Goal: Task Accomplishment & Management: Manage account settings

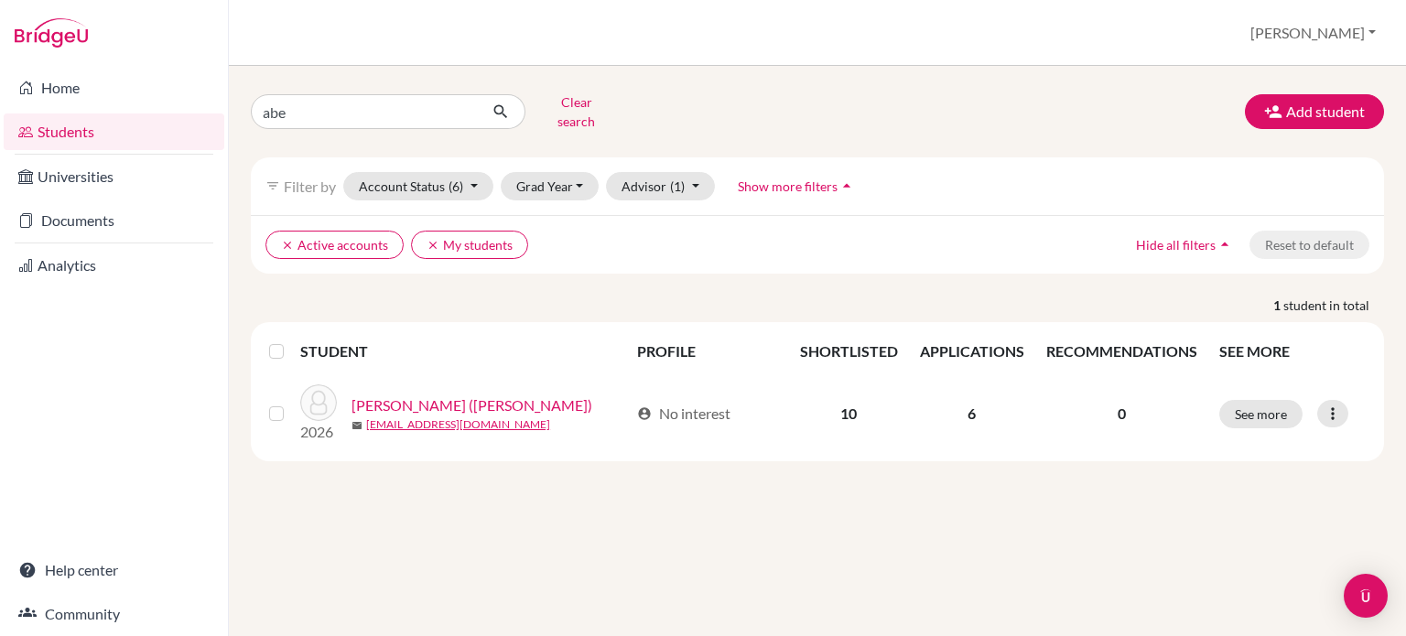
type input "[PERSON_NAME]"
click at [351, 112] on input "[PERSON_NAME]" at bounding box center [364, 111] width 227 height 35
click button "submit" at bounding box center [501, 111] width 49 height 35
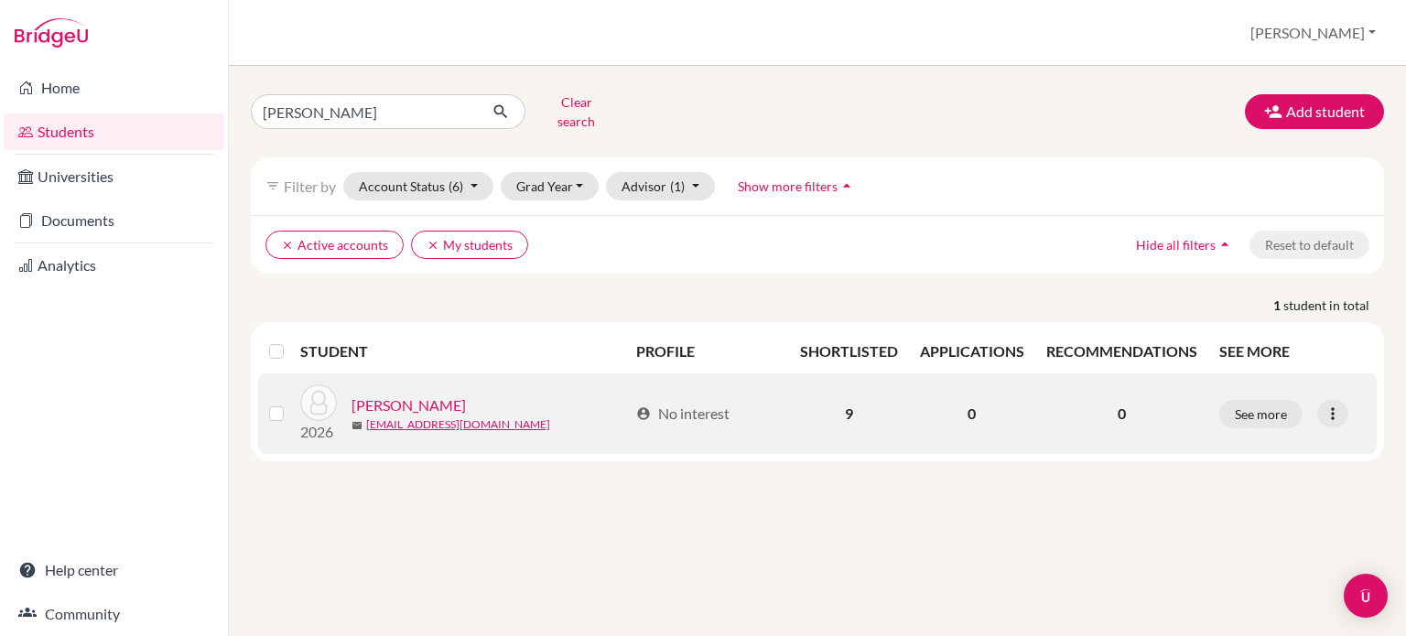
click at [381, 394] on link "[PERSON_NAME]" at bounding box center [408, 405] width 114 height 22
click at [384, 399] on link "[PERSON_NAME]" at bounding box center [408, 405] width 114 height 22
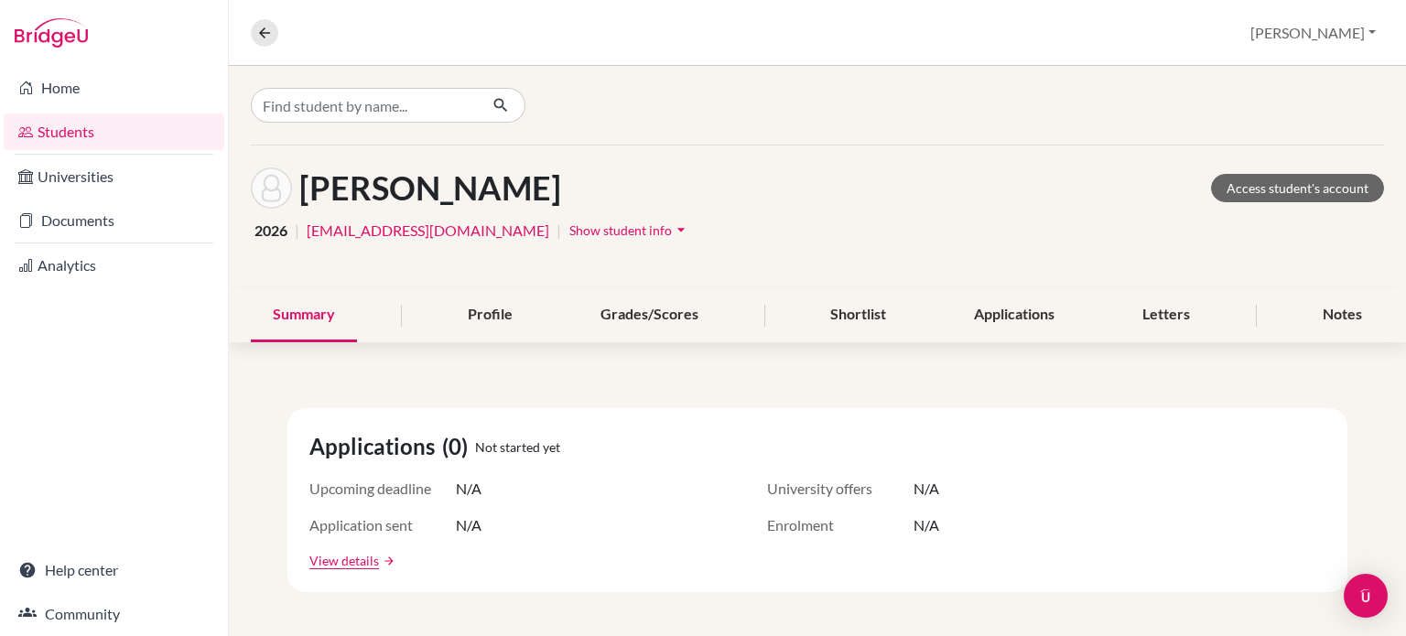
click at [402, 394] on div "[PERSON_NAME] Access student's account 2026 | [EMAIL_ADDRESS][DOMAIN_NAME] | Sh…" at bounding box center [817, 351] width 1177 height 570
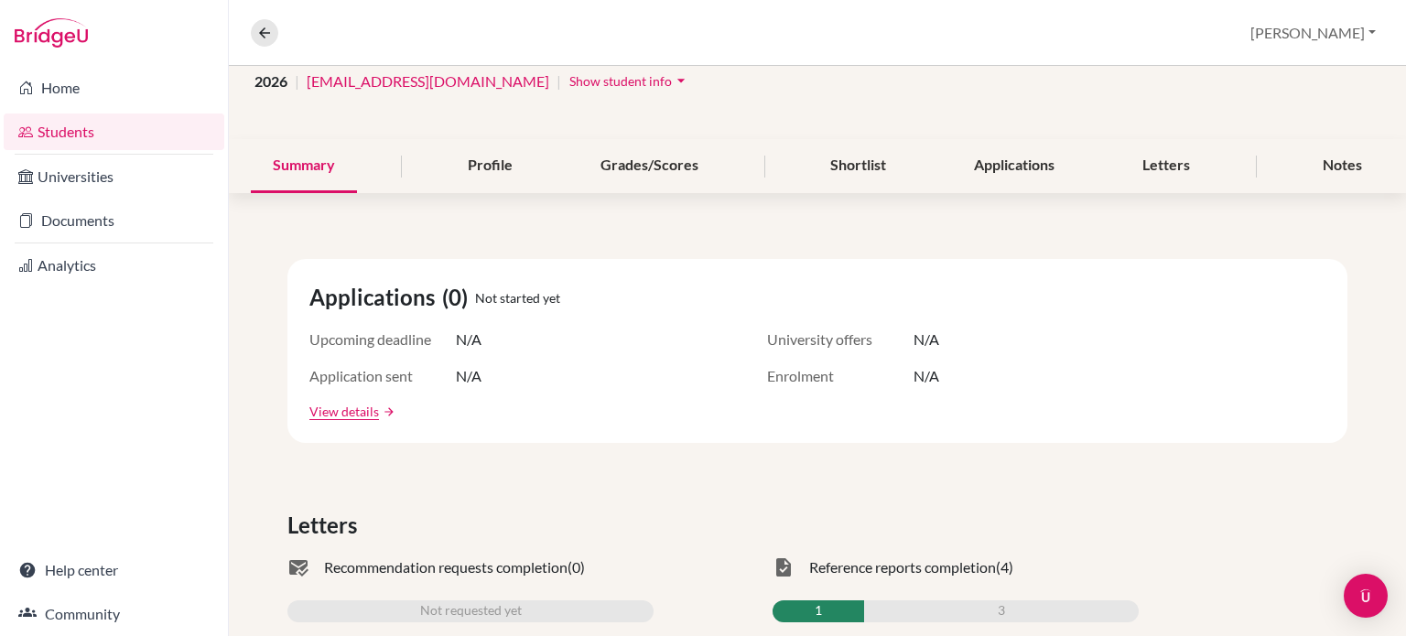
scroll to position [46, 0]
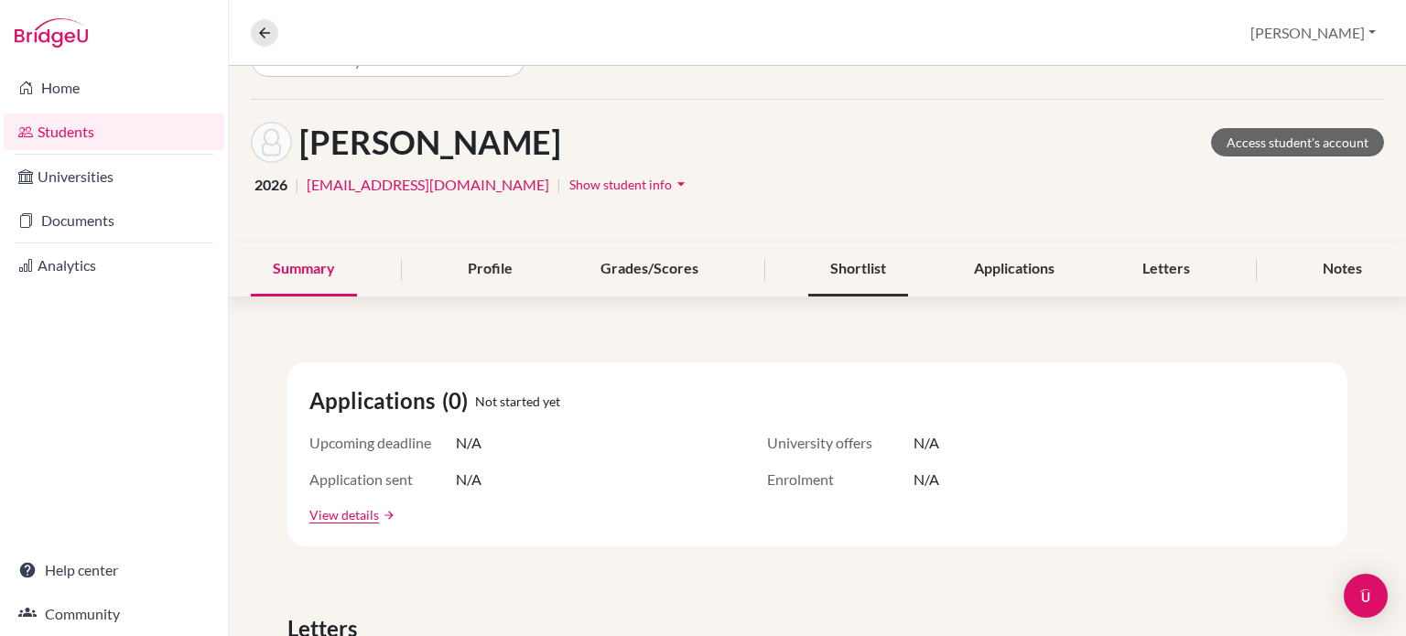
click at [865, 263] on div "Shortlist" at bounding box center [858, 270] width 100 height 54
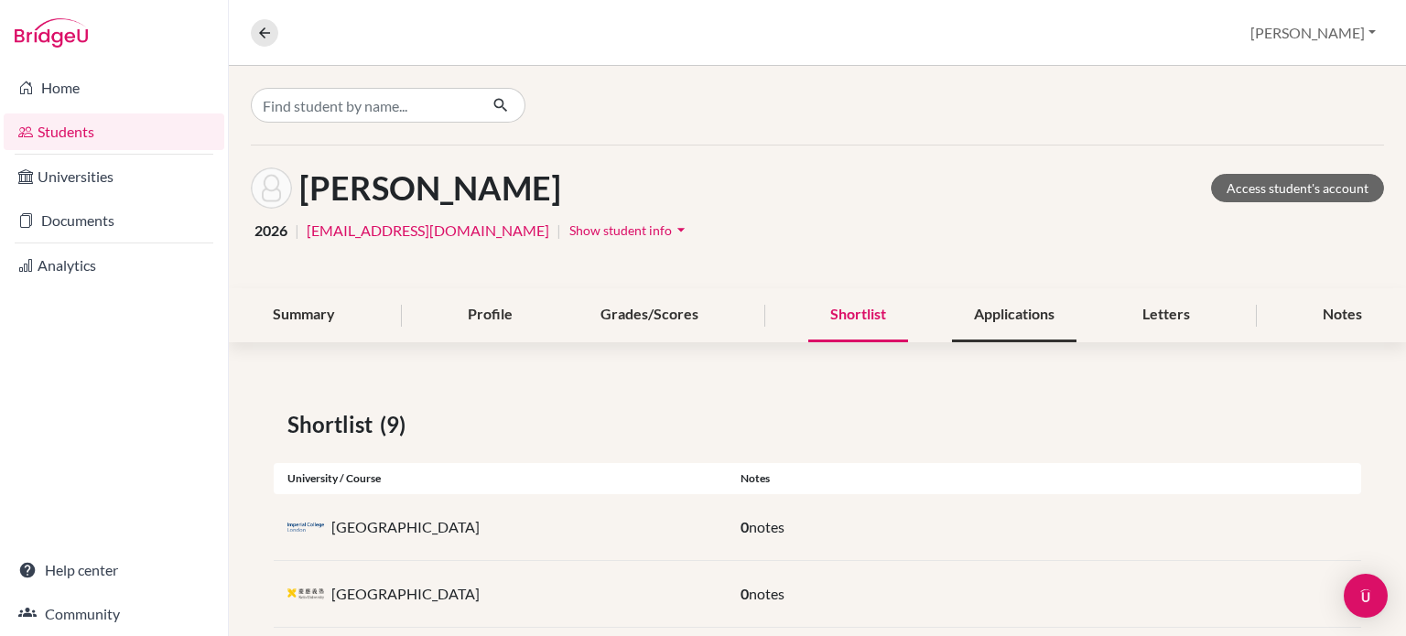
click at [1025, 319] on div "Applications" at bounding box center [1014, 315] width 124 height 54
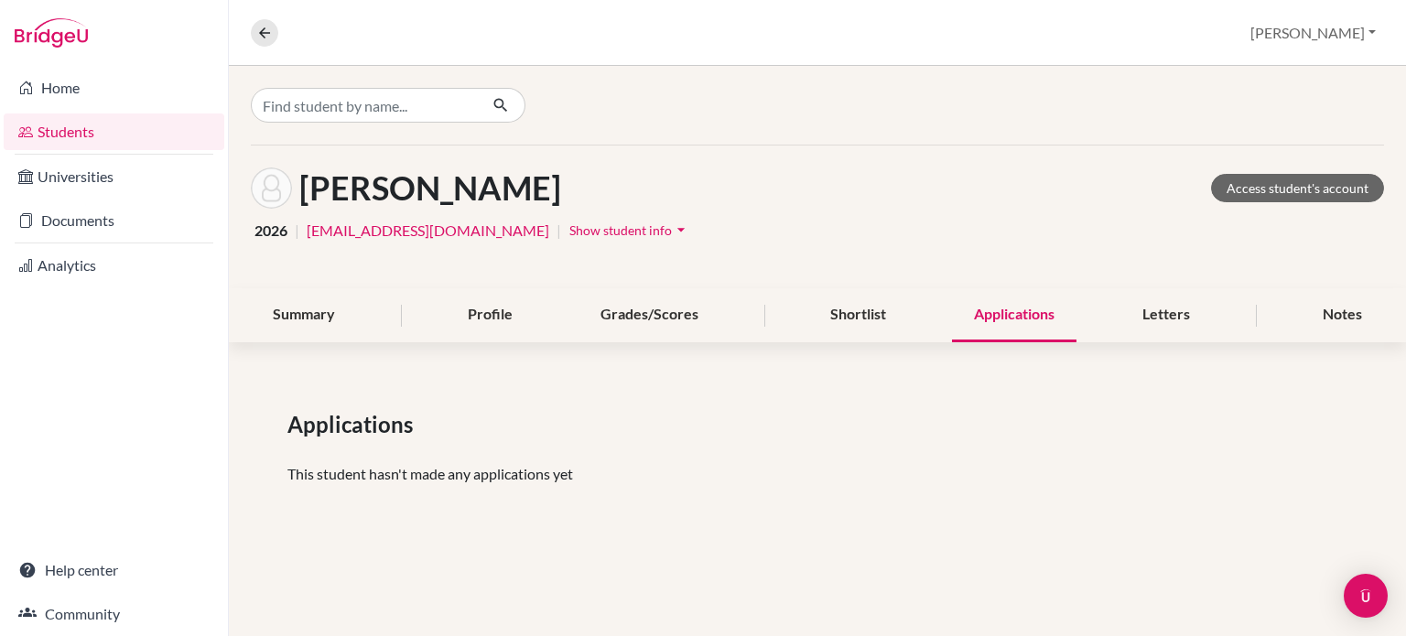
click at [981, 314] on div "Applications" at bounding box center [1014, 315] width 124 height 54
click at [859, 292] on div "Shortlist" at bounding box center [858, 315] width 100 height 54
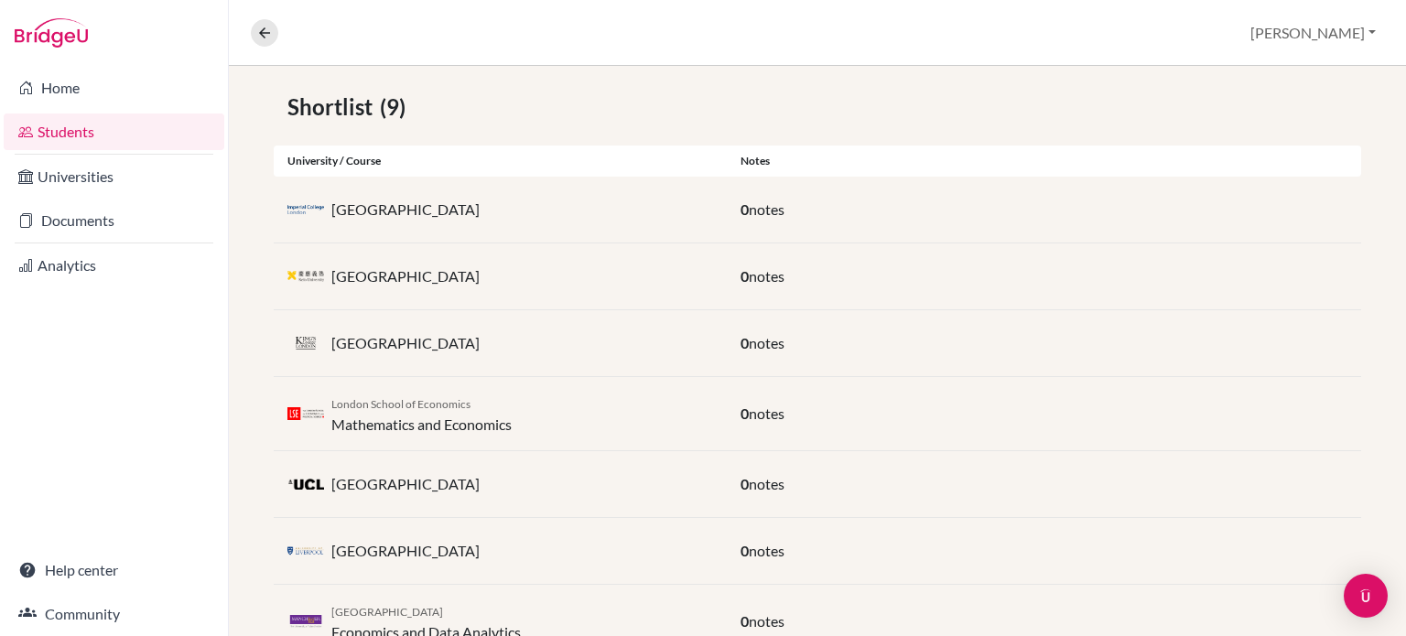
scroll to position [319, 0]
click at [760, 221] on div "Imperial College London 0 notes" at bounding box center [817, 209] width 1087 height 67
click at [425, 212] on p "[GEOGRAPHIC_DATA]" at bounding box center [405, 209] width 148 height 22
click at [1366, 592] on img "Open Intercom Messenger" at bounding box center [1366, 596] width 24 height 24
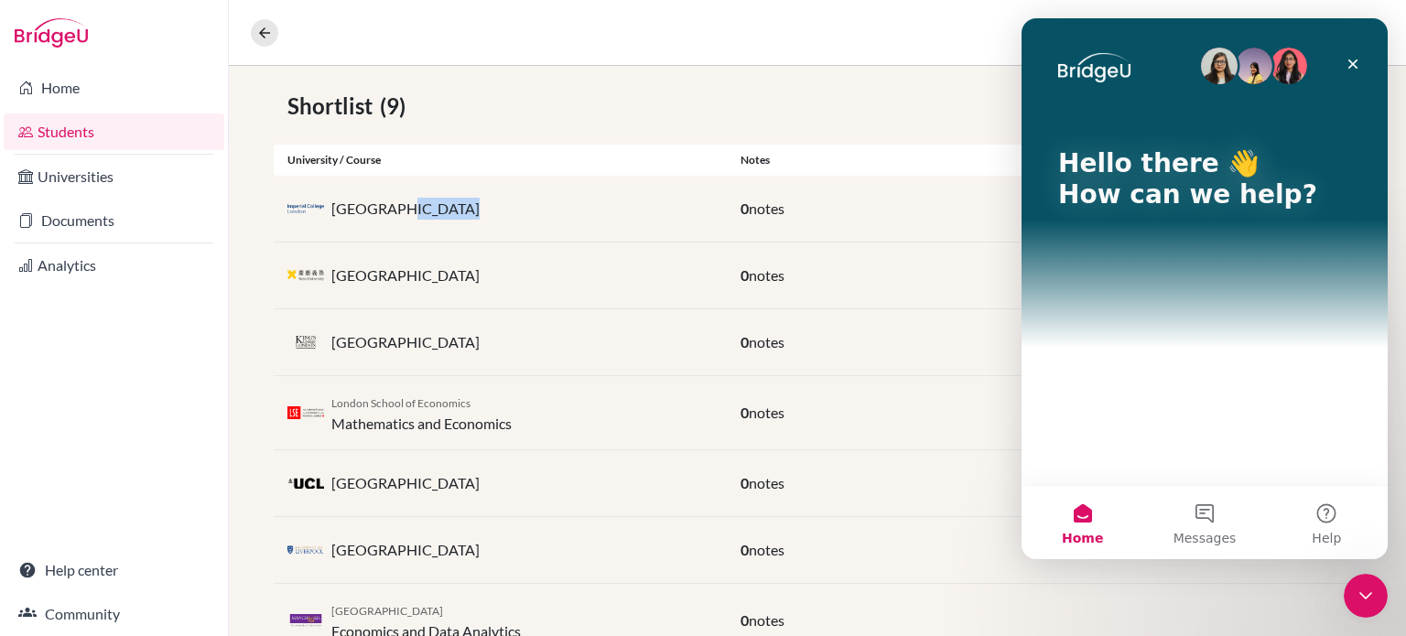
scroll to position [0, 0]
click at [1356, 62] on icon "Close" at bounding box center [1353, 64] width 15 height 15
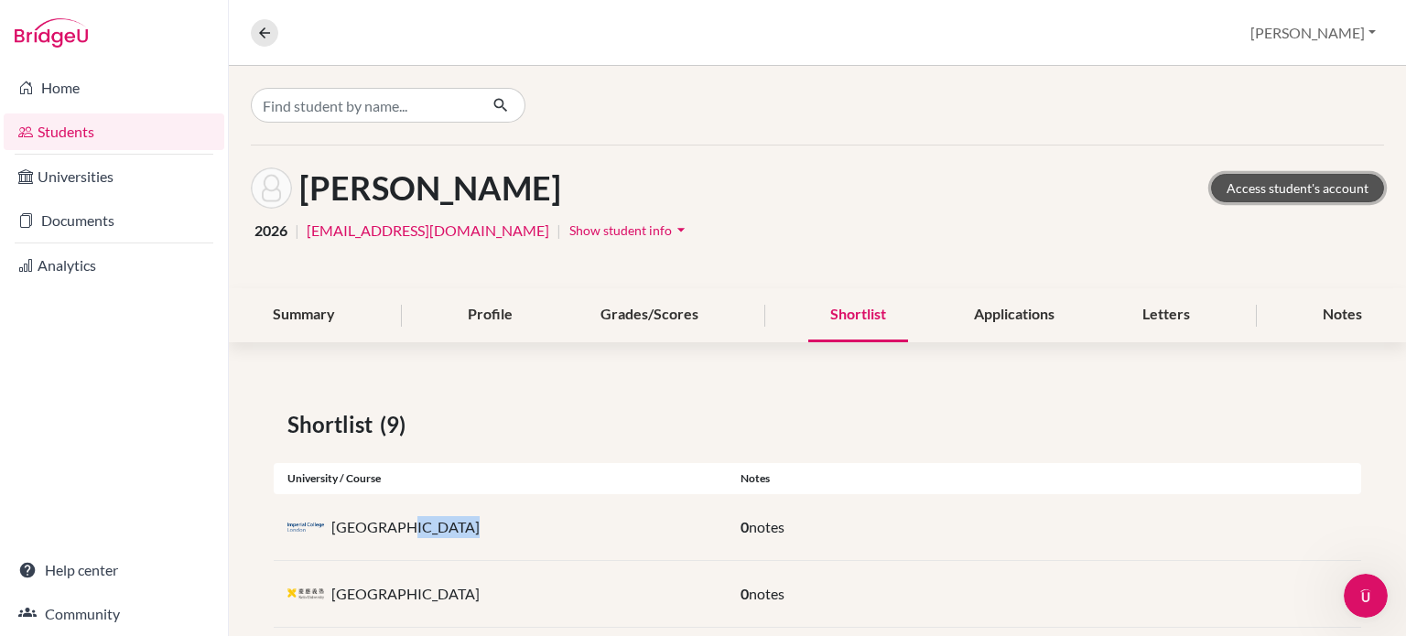
click at [1306, 187] on link "Access student's account" at bounding box center [1297, 188] width 173 height 28
